Goal: Information Seeking & Learning: Learn about a topic

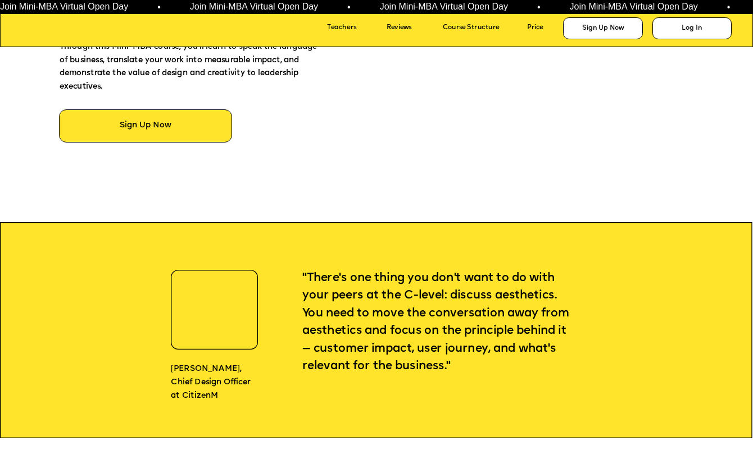
scroll to position [942, 0]
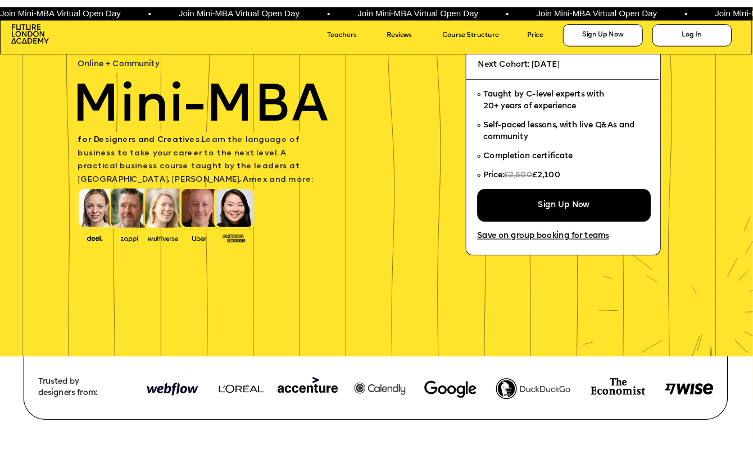
scroll to position [88, 0]
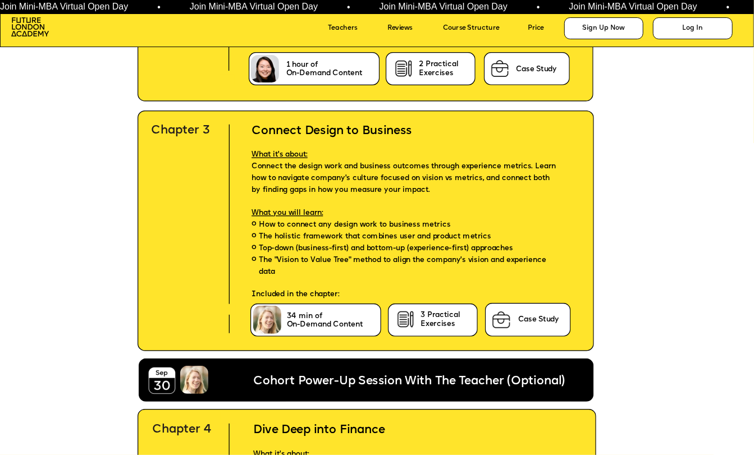
scroll to position [2866, 0]
